Goal: Task Accomplishment & Management: Use online tool/utility

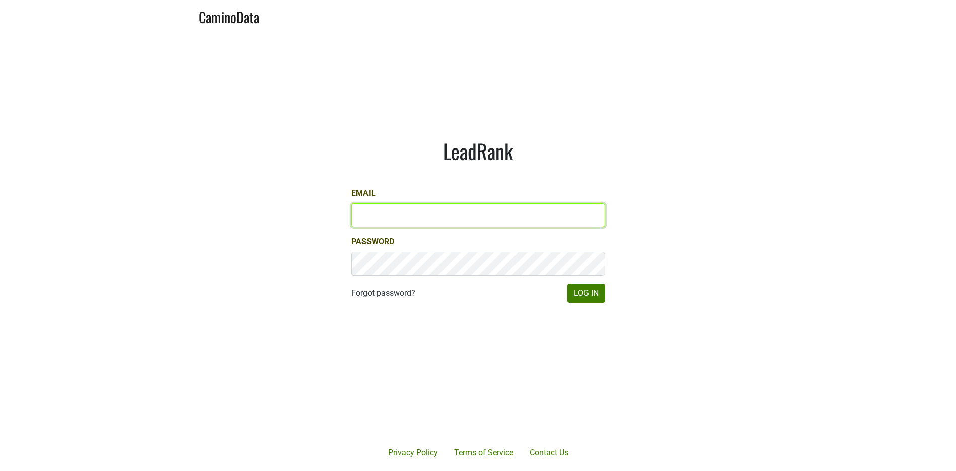
click at [423, 211] on input "Email" at bounding box center [479, 215] width 254 height 24
type input "mcapista@realmcellars.com"
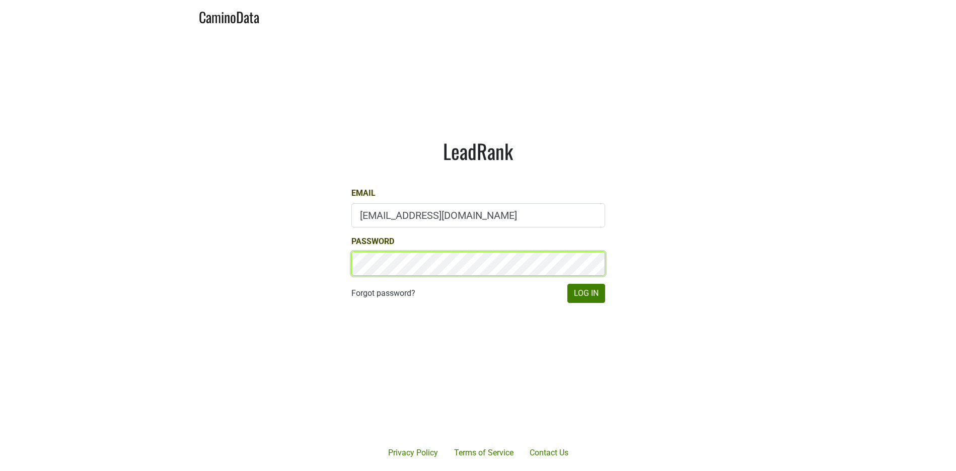
click at [568, 284] on button "Log In" at bounding box center [587, 293] width 38 height 19
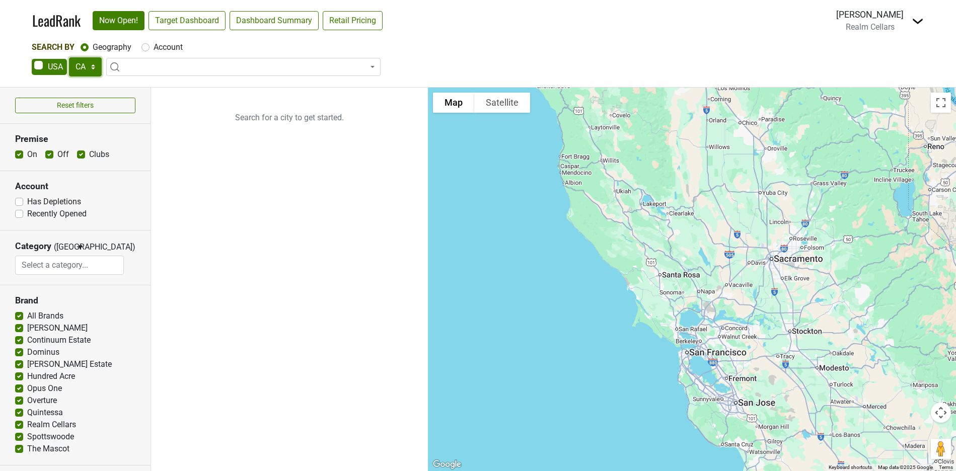
click at [96, 65] on select "AK AL AR AZ CA CO CT DC DE FL [GEOGRAPHIC_DATA] HI IA ID IL IN KS [GEOGRAPHIC_D…" at bounding box center [85, 66] width 33 height 19
select select "NJ"
click at [69, 57] on select "AK AL AR AZ CA CO CT DC DE FL [GEOGRAPHIC_DATA] HI IA ID IL IN KS [GEOGRAPHIC_D…" at bounding box center [85, 66] width 33 height 19
click at [179, 18] on link "Target Dashboard" at bounding box center [187, 20] width 77 height 19
